Goal: Complete application form

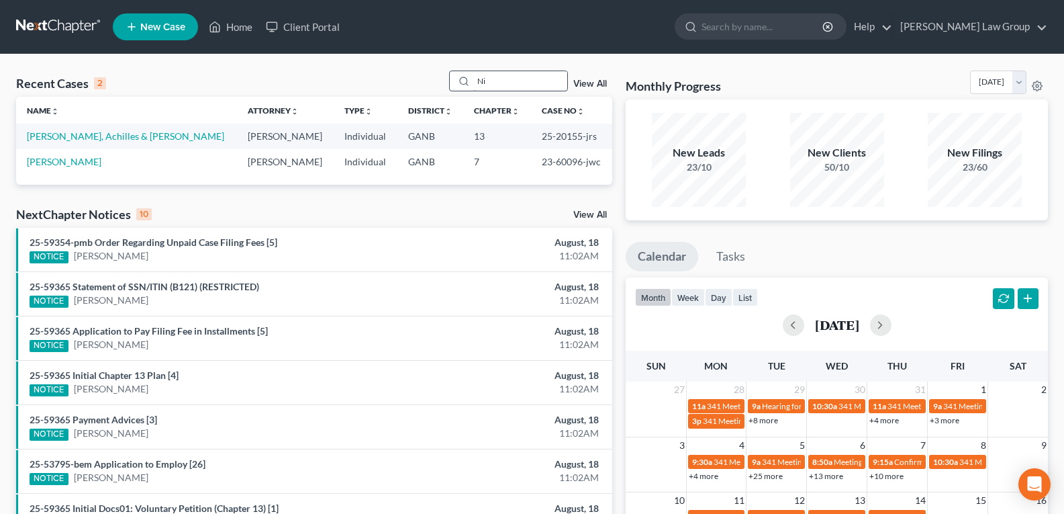
type input "N"
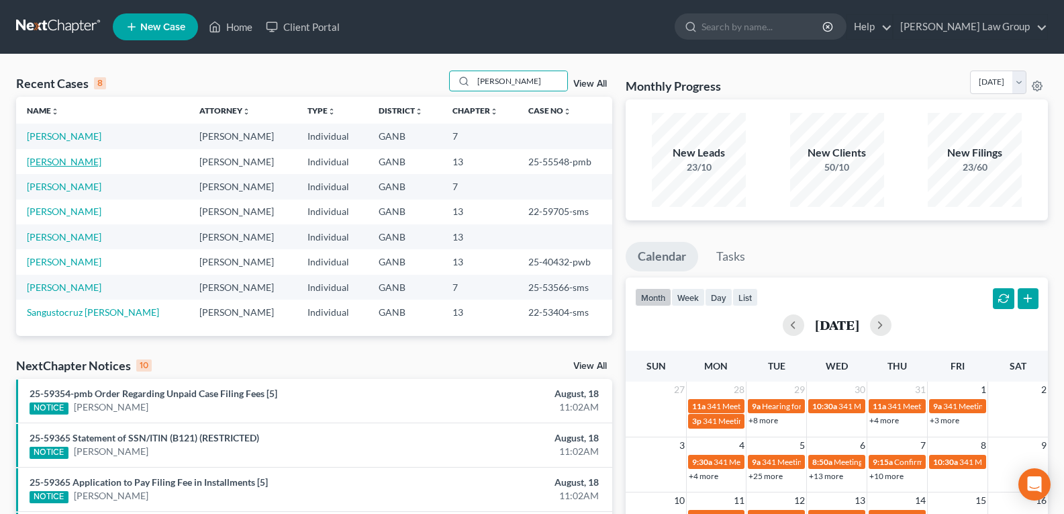
type input "[PERSON_NAME]"
click at [52, 165] on link "[PERSON_NAME]" at bounding box center [64, 161] width 75 height 11
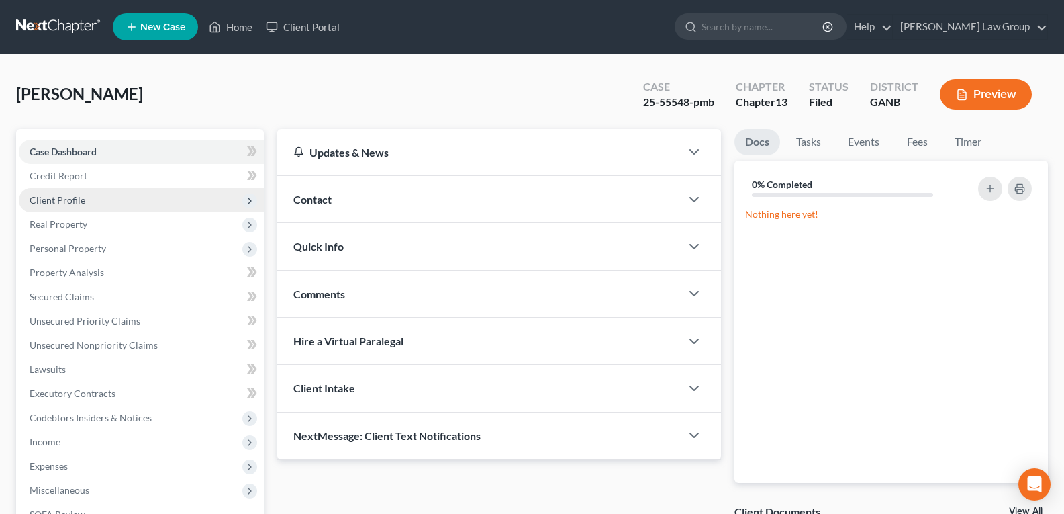
click at [54, 201] on span "Client Profile" at bounding box center [58, 199] width 56 height 11
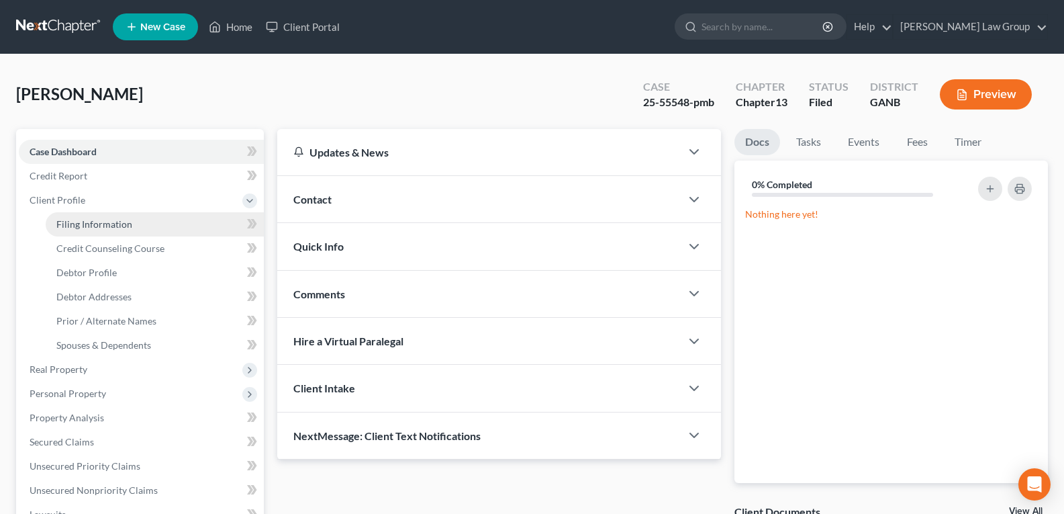
click at [77, 220] on span "Filing Information" at bounding box center [94, 223] width 76 height 11
select select "1"
select select "0"
select select "3"
select select "10"
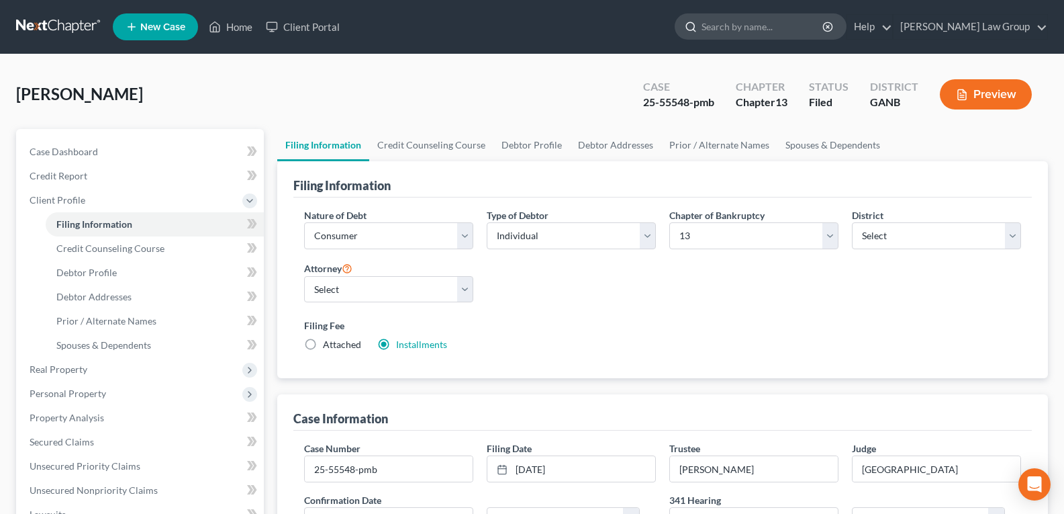
click at [791, 29] on input "search" at bounding box center [762, 26] width 123 height 25
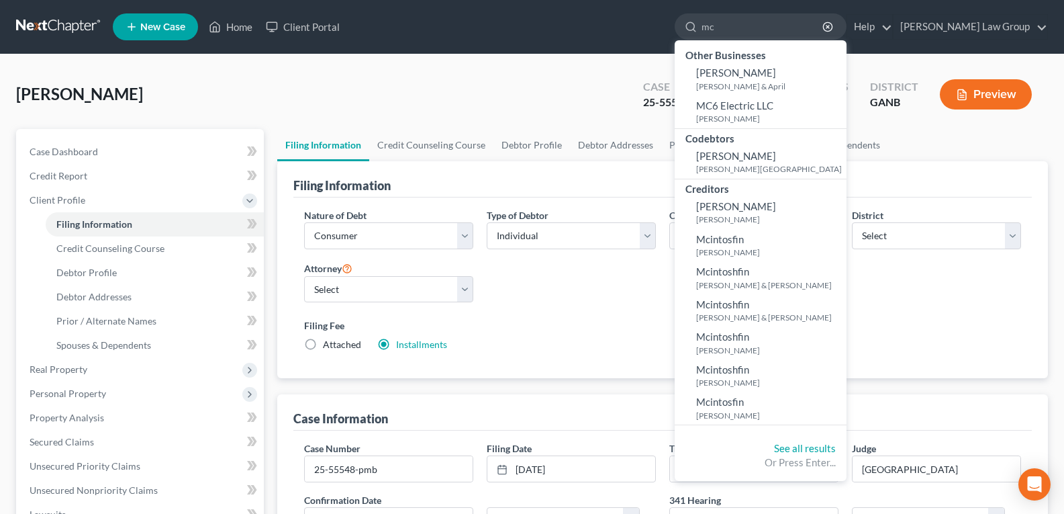
type input "m"
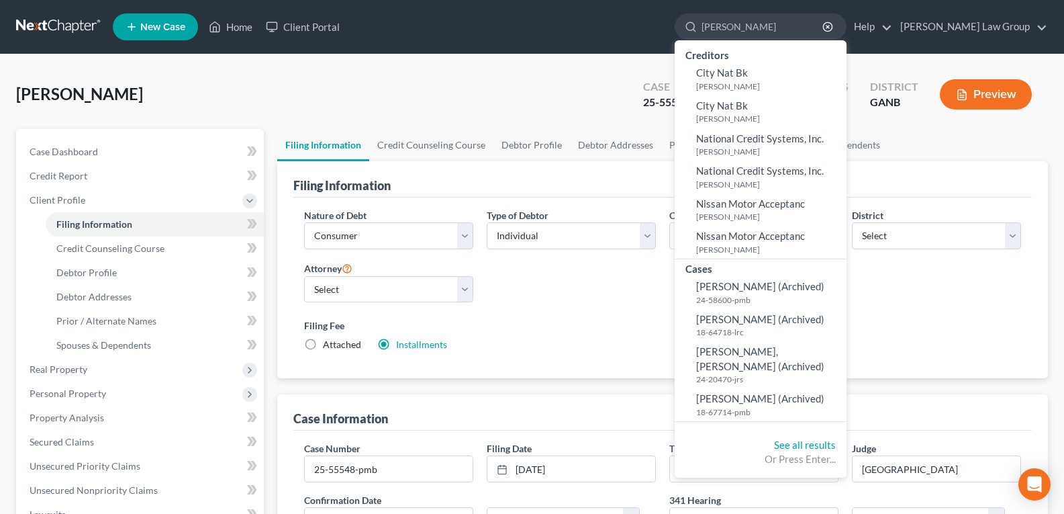
click at [557, 28] on ul "New Case Home Client Portal [PERSON_NAME] - No Result - Creditors City [PERSON_…" at bounding box center [580, 26] width 935 height 35
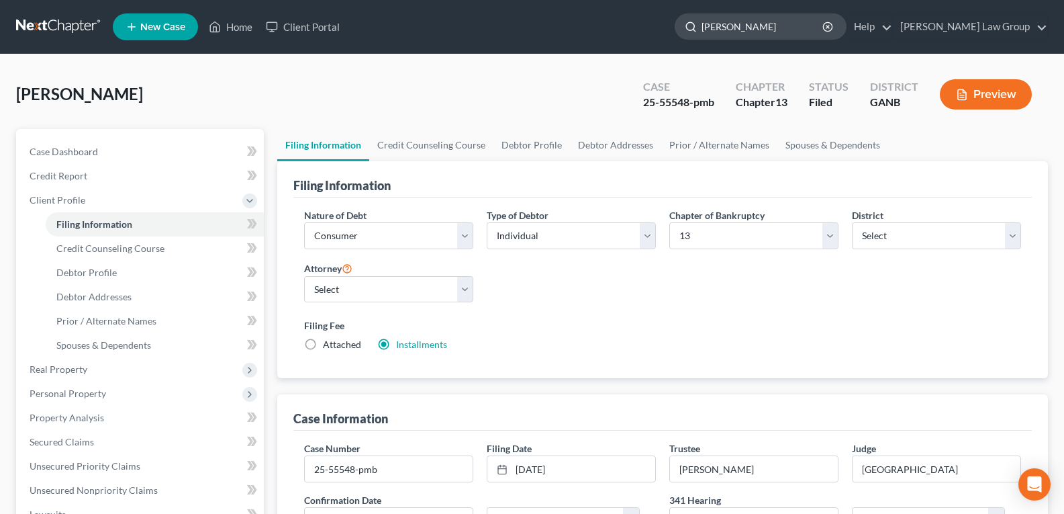
click at [810, 23] on input "[PERSON_NAME]" at bounding box center [762, 26] width 123 height 25
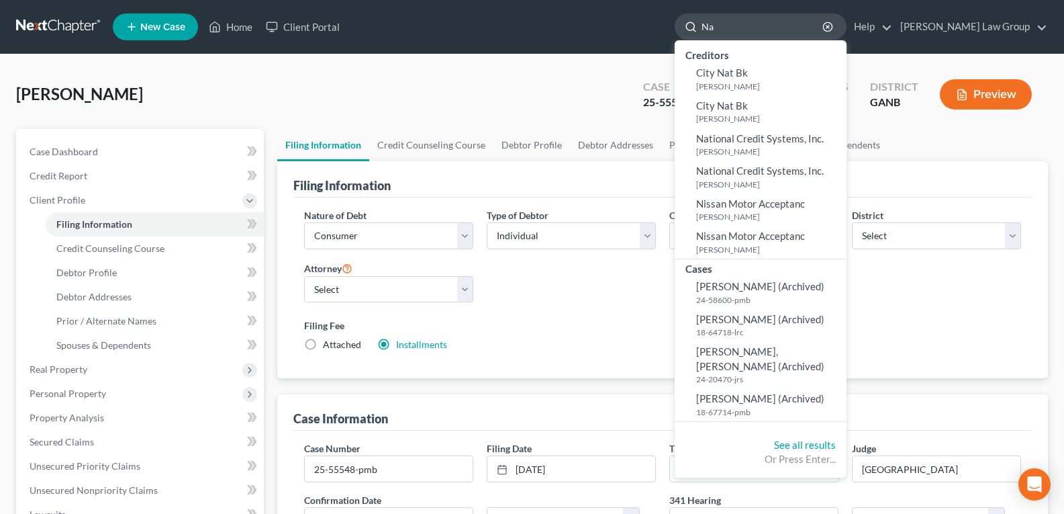
type input "N"
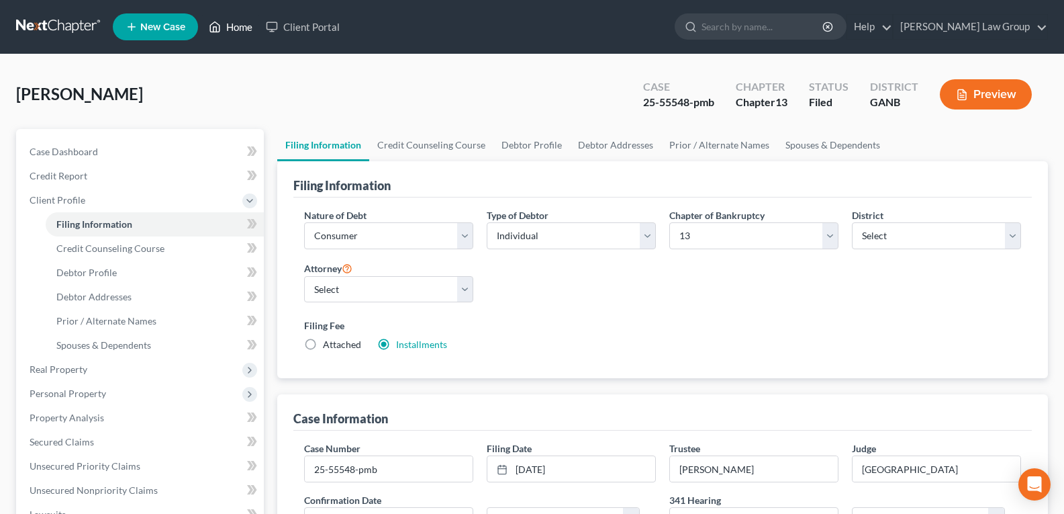
click at [230, 28] on link "Home" at bounding box center [230, 27] width 57 height 24
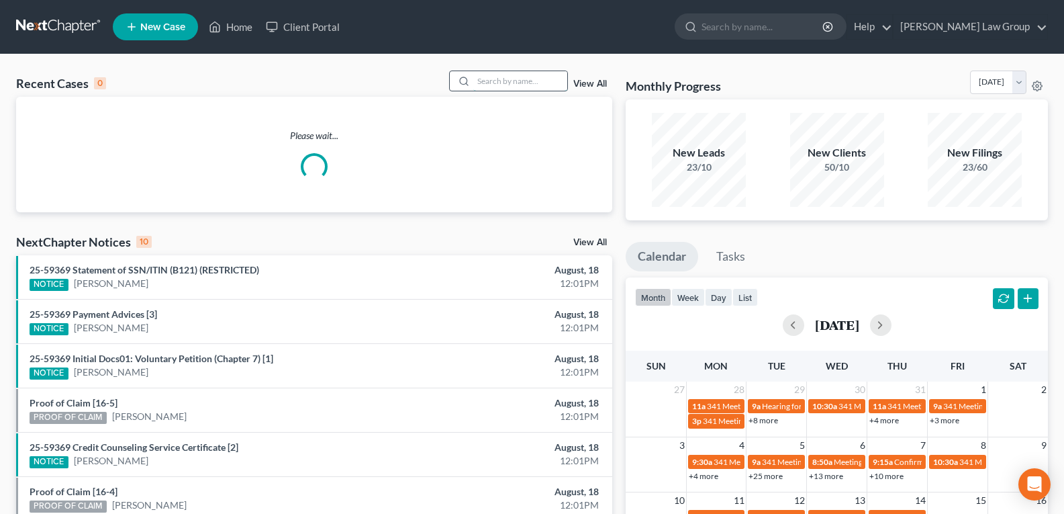
click at [536, 87] on input "search" at bounding box center [520, 80] width 94 height 19
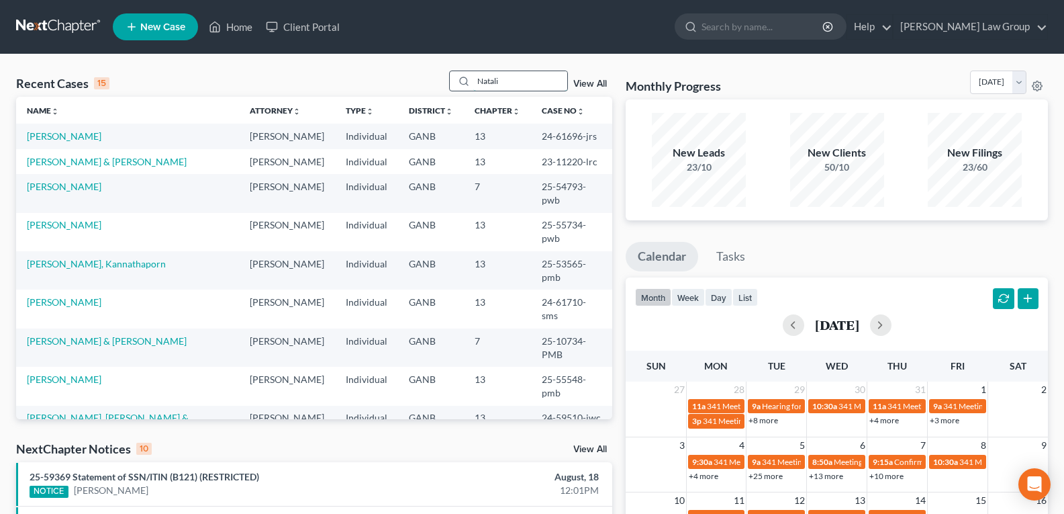
type input "[PERSON_NAME]"
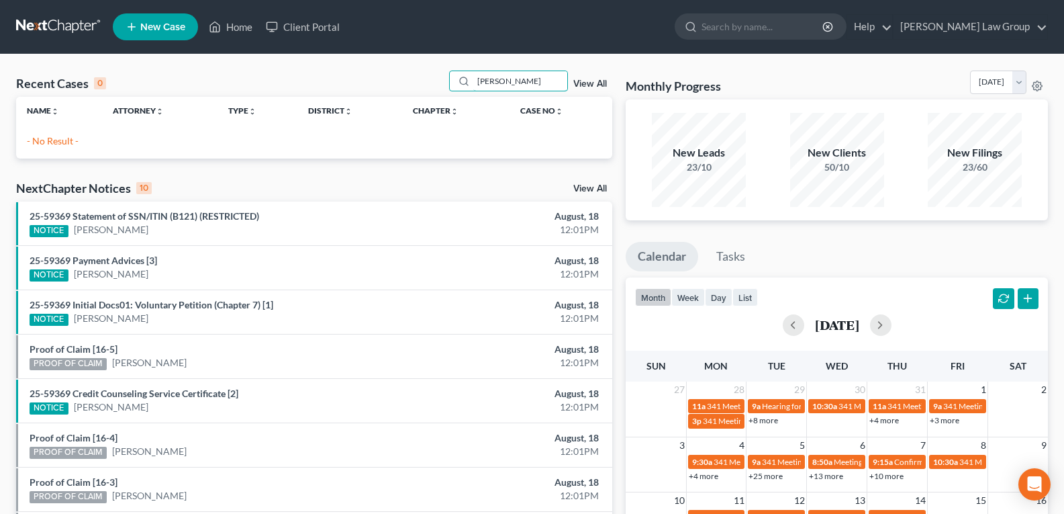
drag, startPoint x: 522, startPoint y: 79, endPoint x: 385, endPoint y: 91, distance: 138.2
click at [385, 91] on div "Recent Cases 0 [PERSON_NAME] View All" at bounding box center [314, 83] width 596 height 26
